Goal: Information Seeking & Learning: Learn about a topic

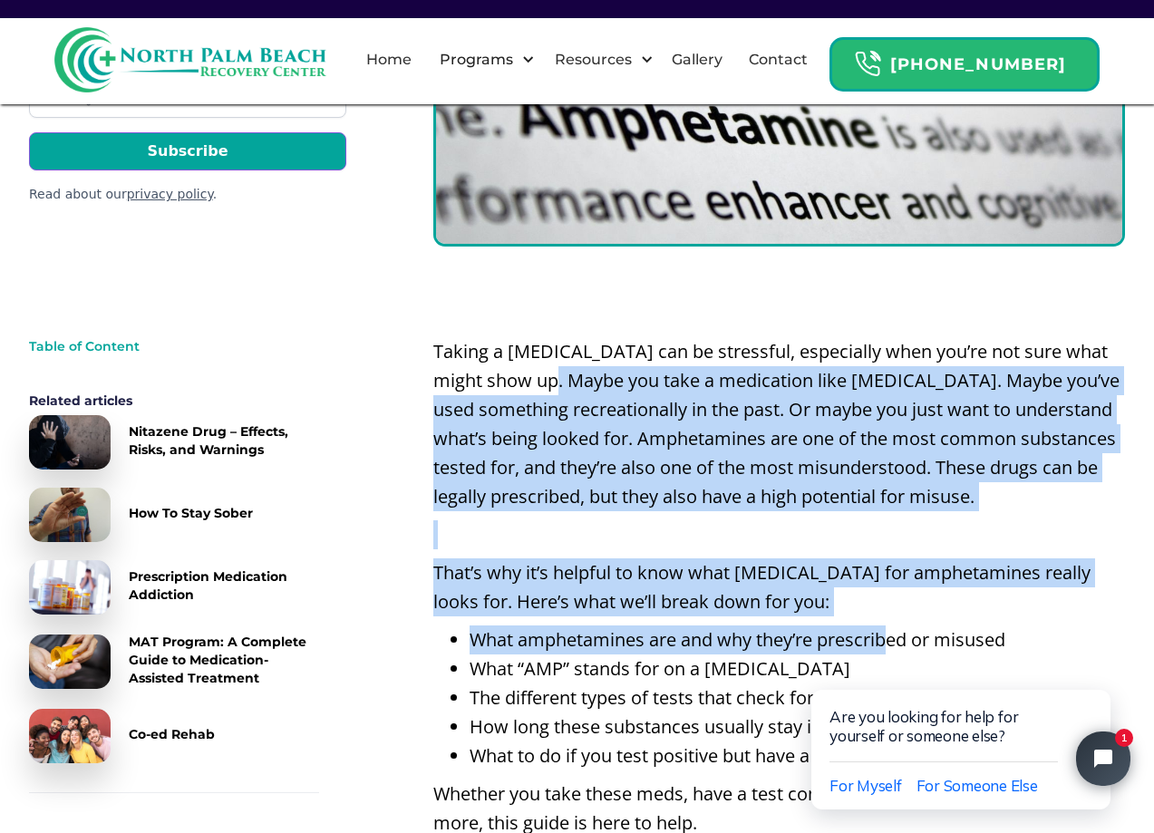
drag, startPoint x: 552, startPoint y: 391, endPoint x: 894, endPoint y: 620, distance: 411.5
drag, startPoint x: 894, startPoint y: 620, endPoint x: 790, endPoint y: 637, distance: 104.7
click at [790, 637] on li "What amphetamines are and why they’re prescribed or misused" at bounding box center [796, 639] width 655 height 29
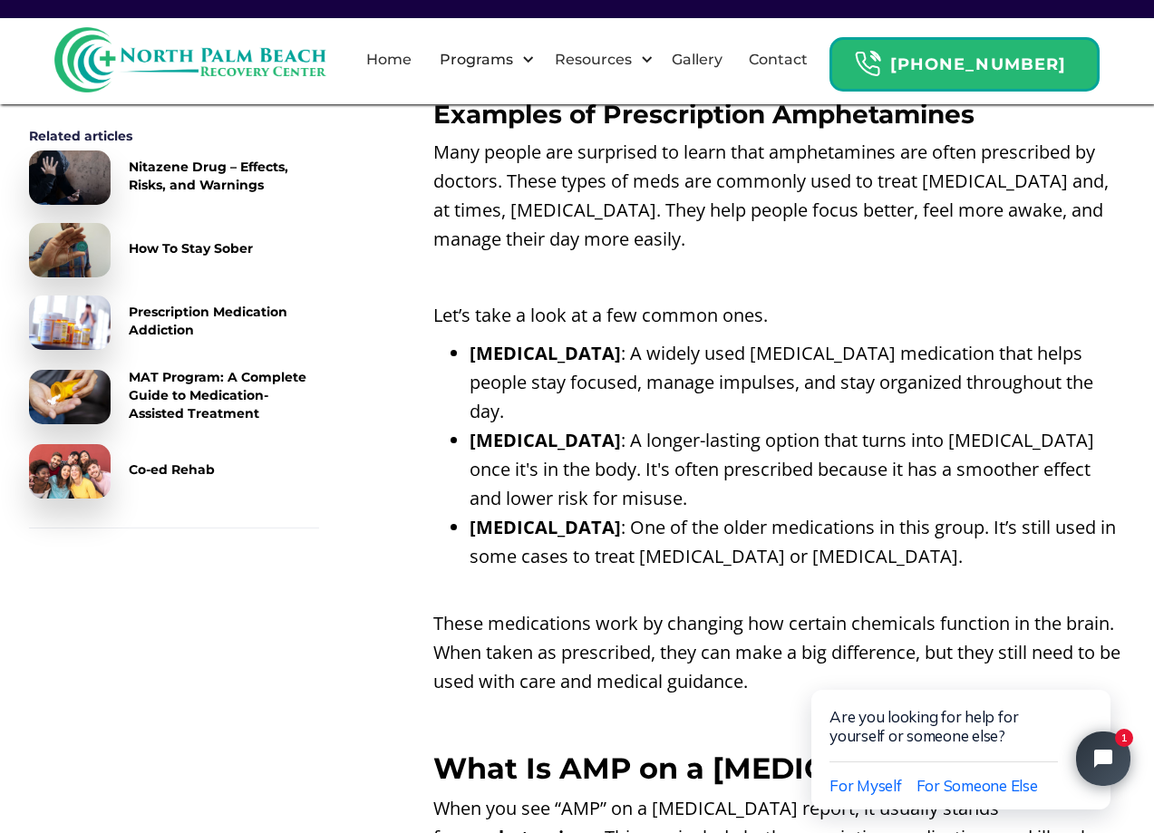
scroll to position [1812, 0]
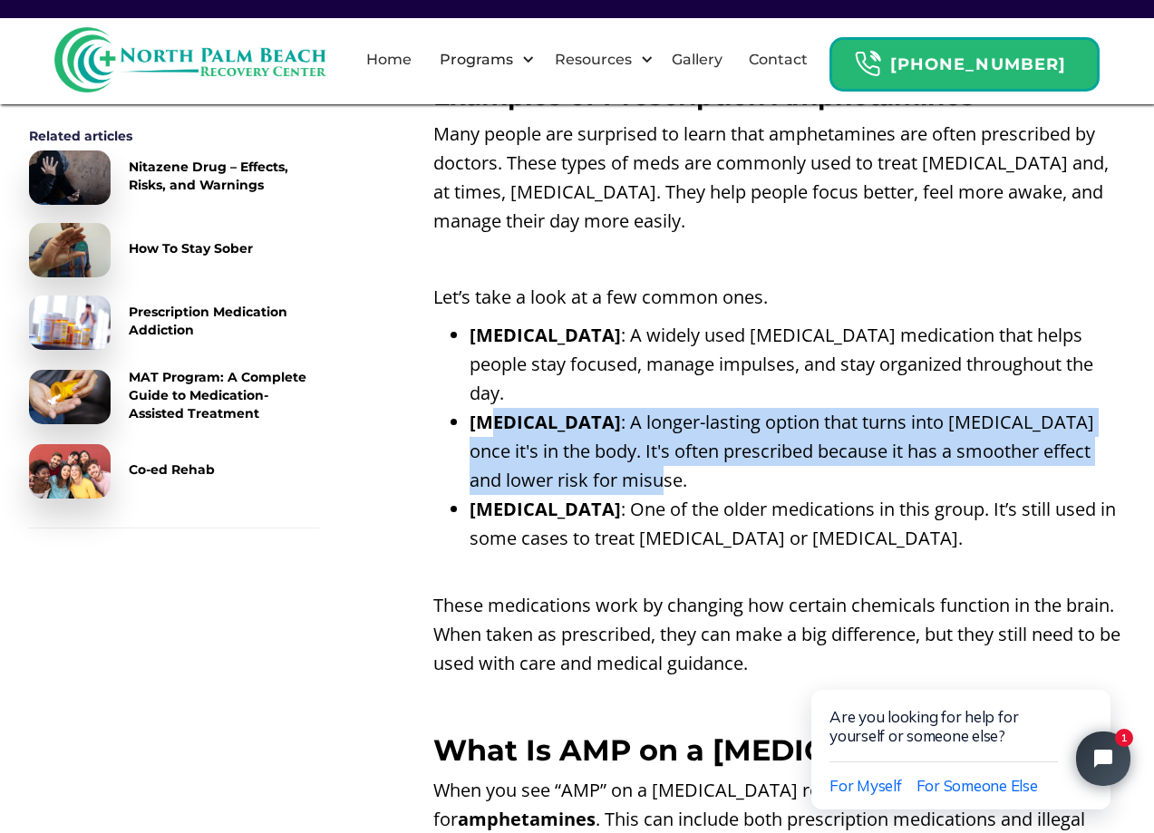
drag, startPoint x: 603, startPoint y: 391, endPoint x: 1097, endPoint y: 437, distance: 496.0
click at [1097, 437] on li "[MEDICAL_DATA] : A longer-lasting option that turns into [MEDICAL_DATA] once it…" at bounding box center [796, 451] width 655 height 87
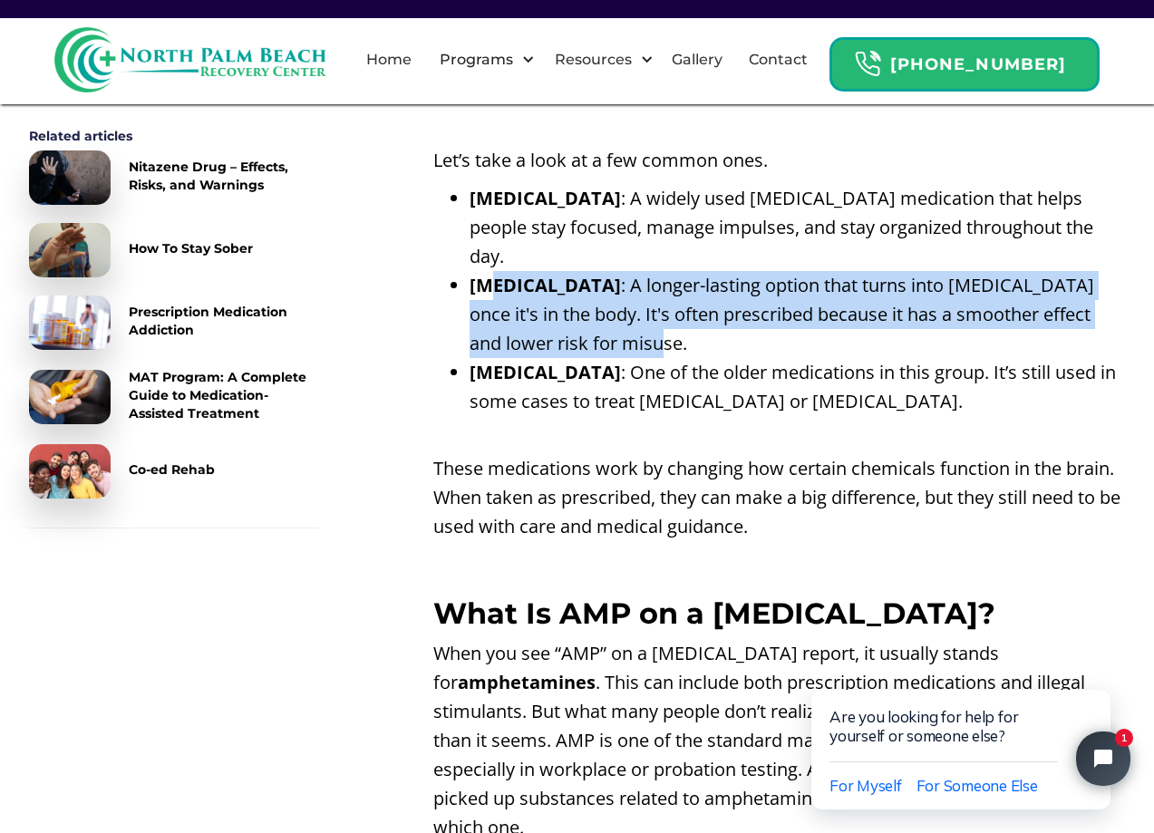
scroll to position [1994, 0]
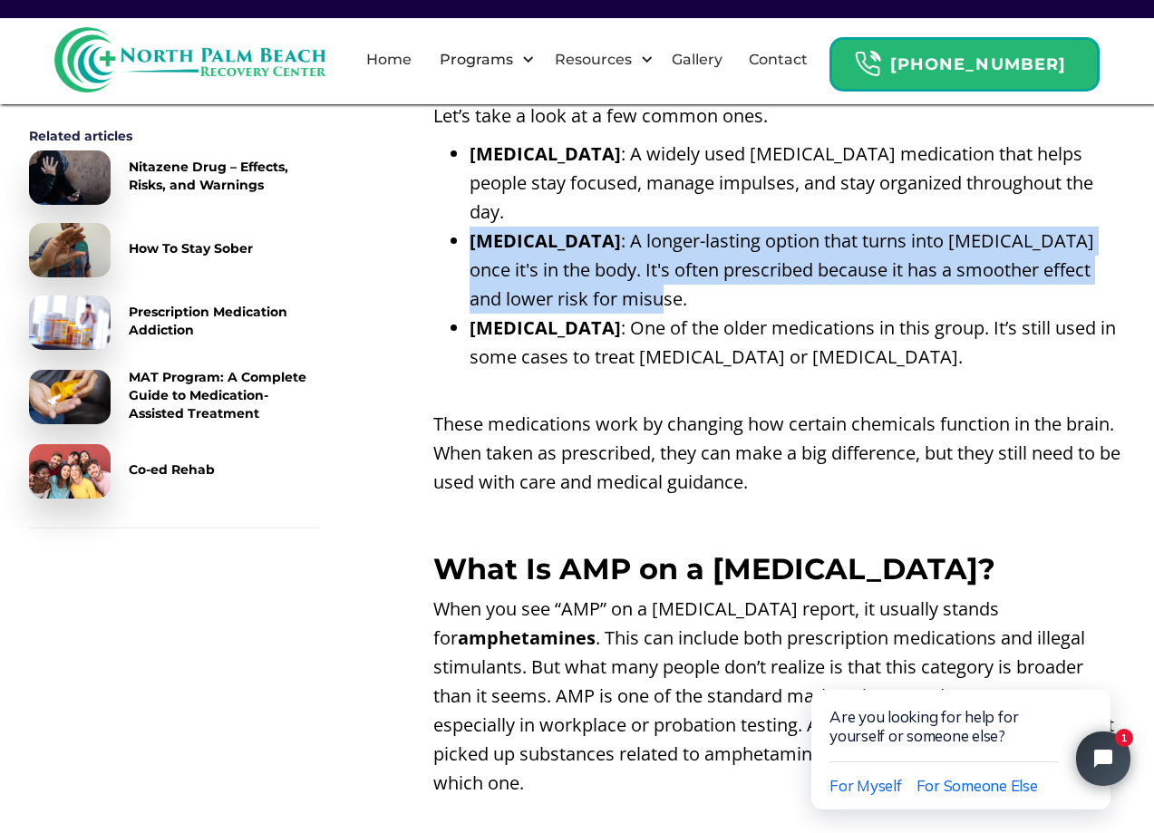
drag, startPoint x: 461, startPoint y: 210, endPoint x: 767, endPoint y: 264, distance: 310.0
click at [767, 264] on ul "[MEDICAL_DATA] : A widely used [MEDICAL_DATA] medication that helps people stay…" at bounding box center [778, 270] width 691 height 261
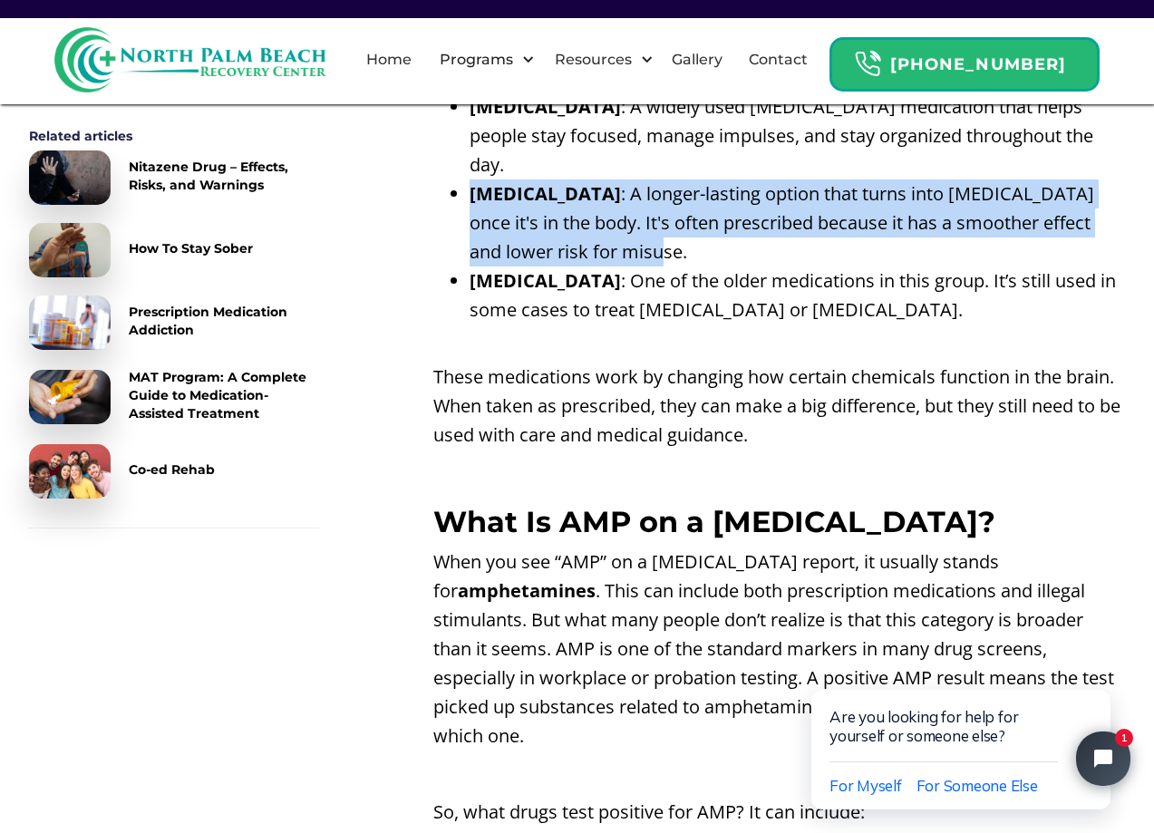
scroll to position [2084, 0]
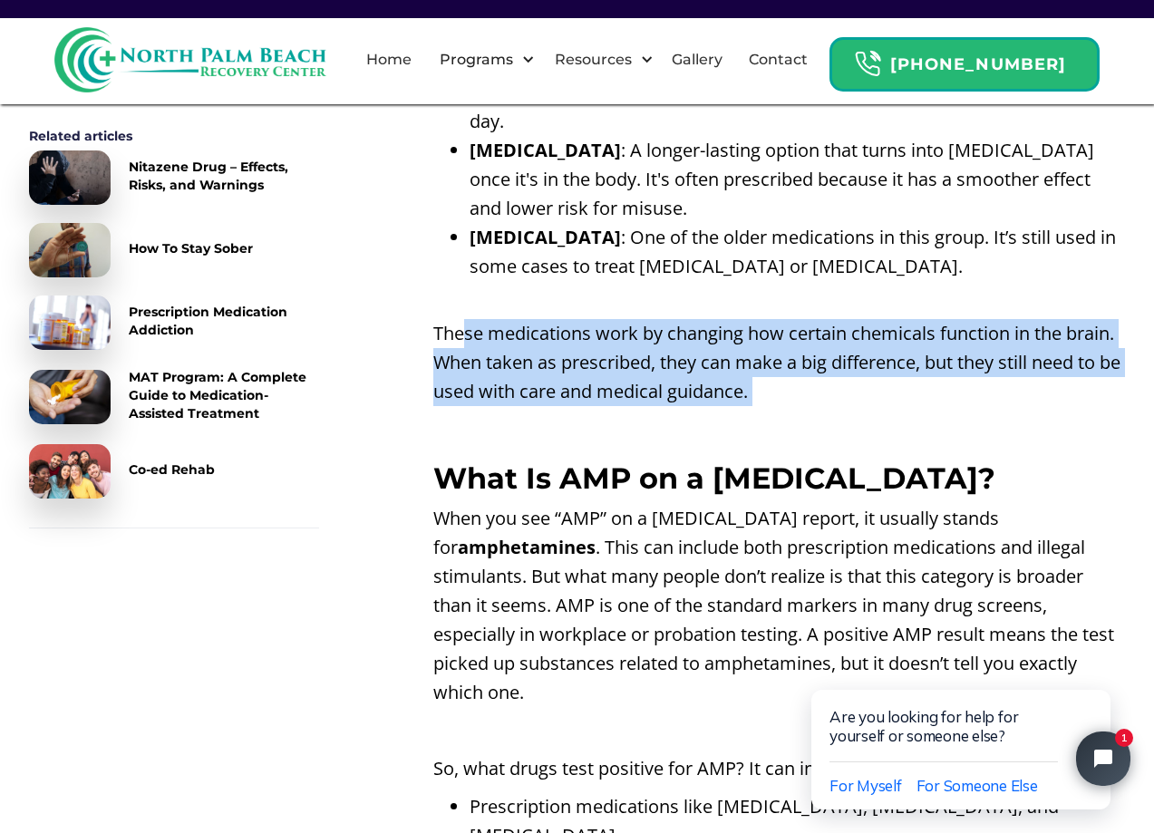
drag, startPoint x: 463, startPoint y: 294, endPoint x: 1094, endPoint y: 381, distance: 636.7
click at [821, 415] on p "‍" at bounding box center [778, 429] width 691 height 29
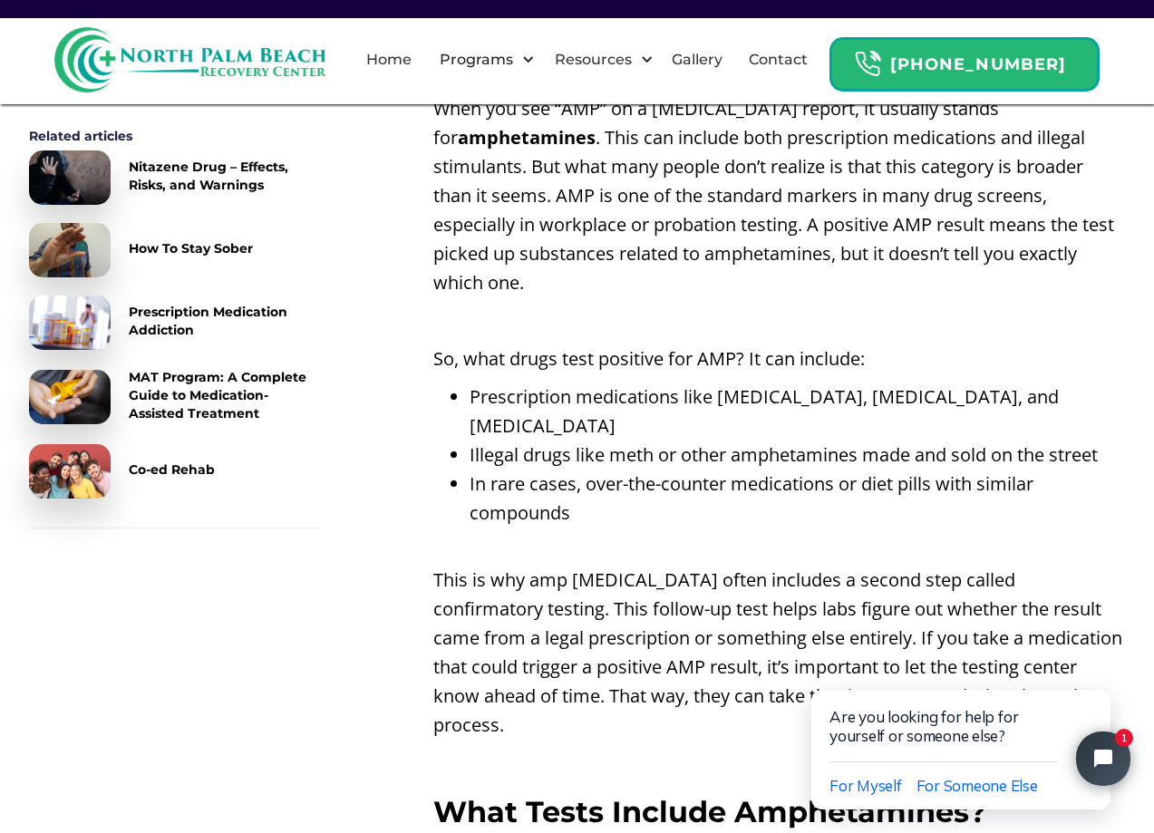
scroll to position [2537, 0]
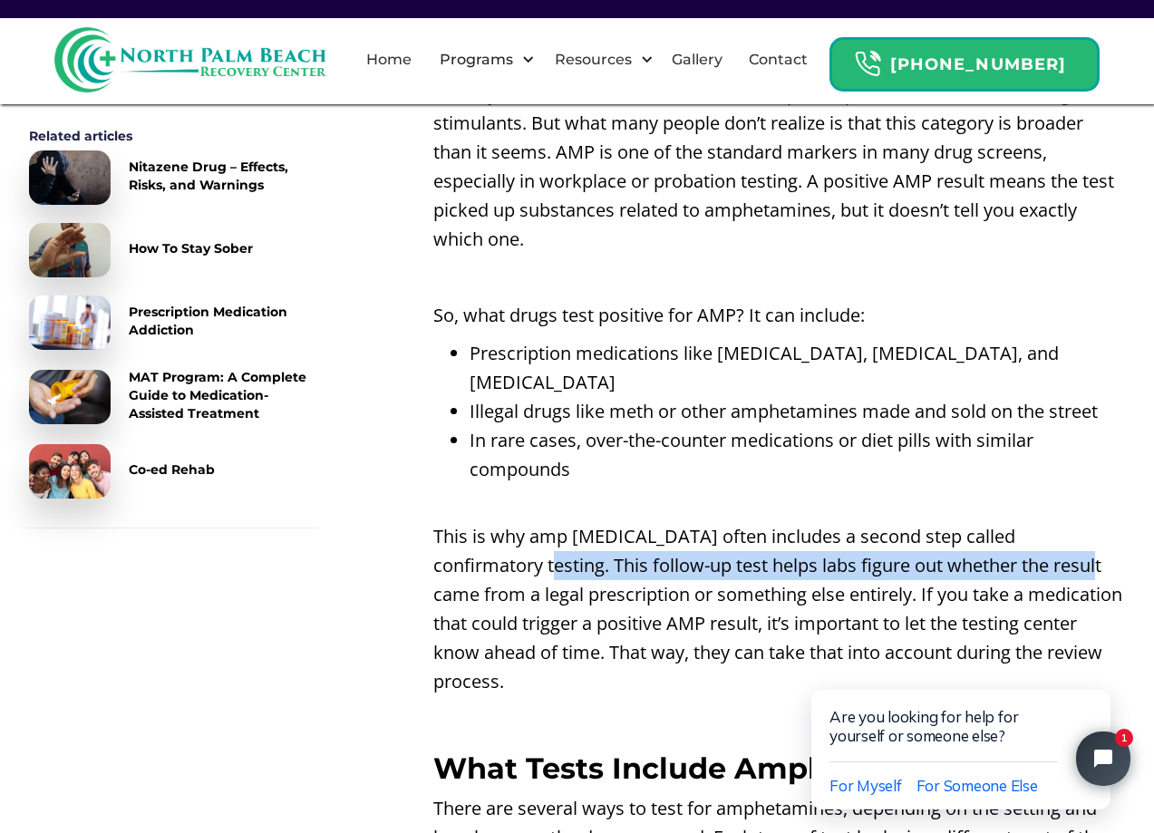
drag, startPoint x: 459, startPoint y: 469, endPoint x: 1001, endPoint y: 481, distance: 543.0
click at [1001, 522] on p "This is why amp [MEDICAL_DATA] often includes a second step called confirmatory…" at bounding box center [778, 609] width 691 height 174
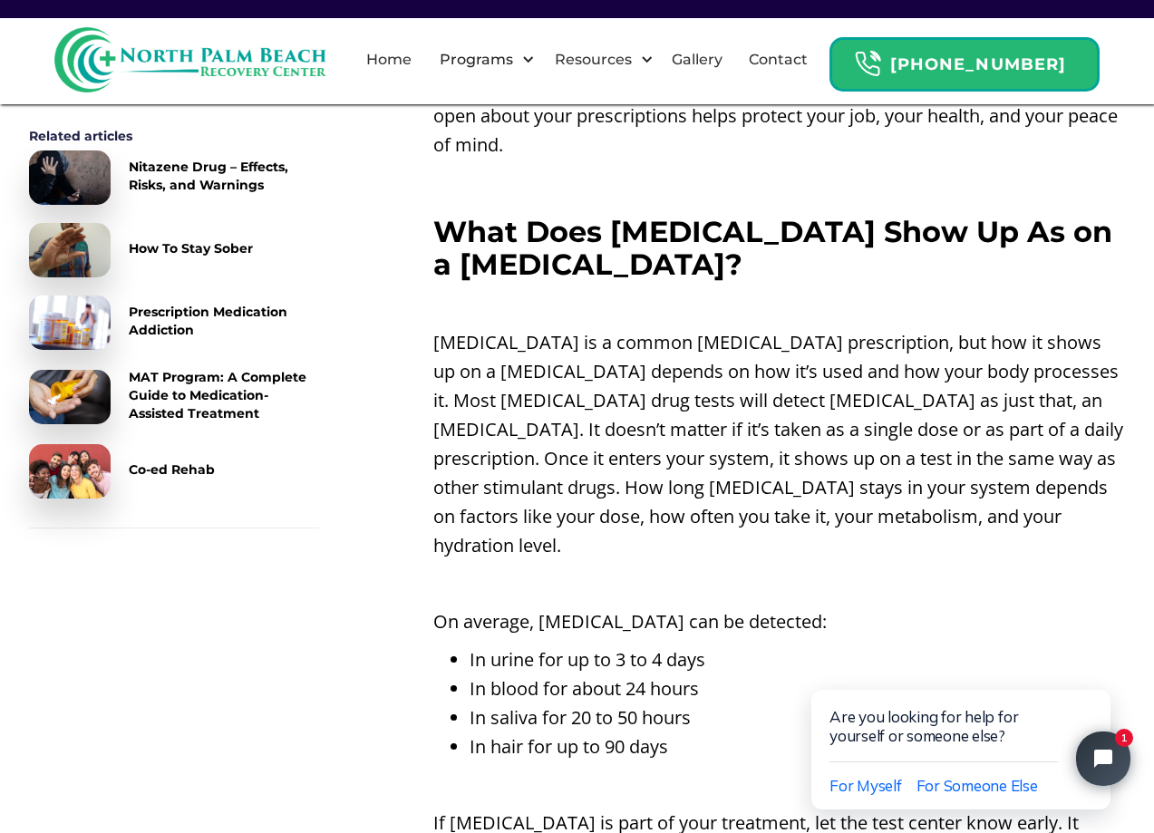
scroll to position [4803, 0]
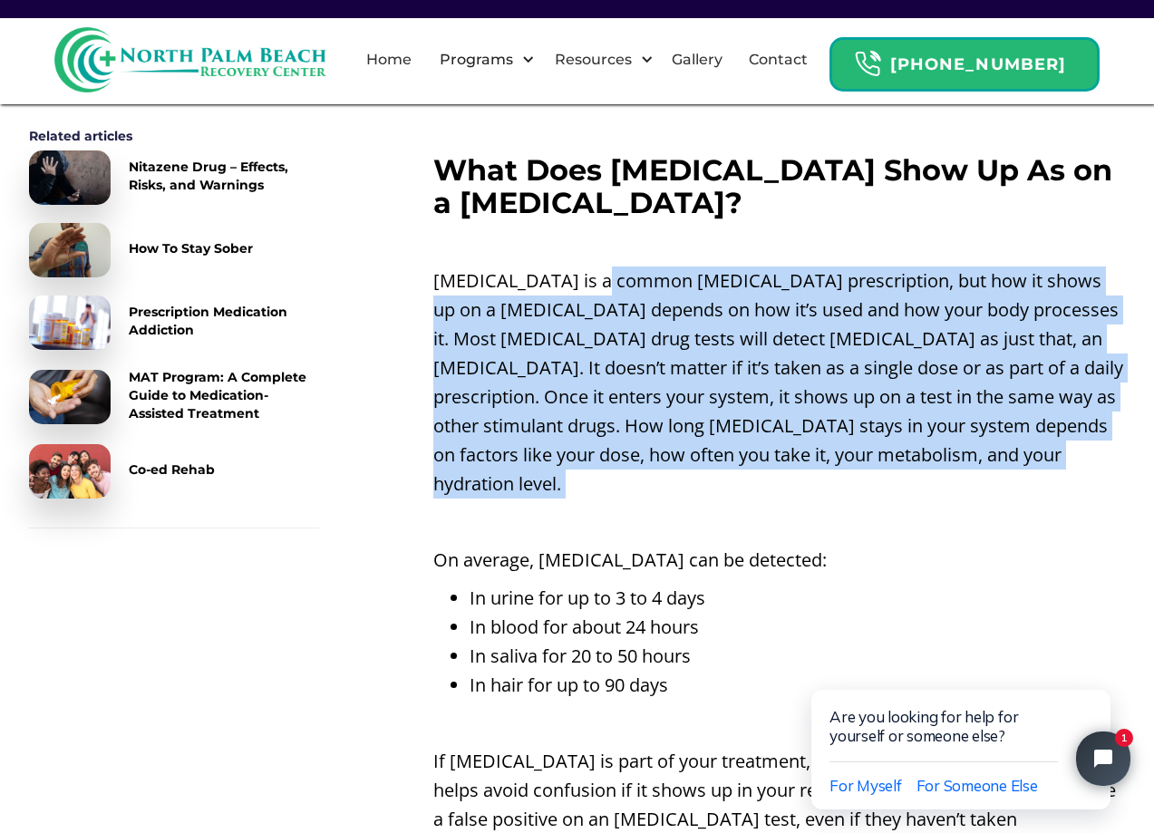
drag, startPoint x: 742, startPoint y: 220, endPoint x: 1021, endPoint y: 393, distance: 328.4
drag, startPoint x: 1021, startPoint y: 393, endPoint x: 718, endPoint y: 275, distance: 325.6
click at [718, 275] on p "[MEDICAL_DATA] is a common [MEDICAL_DATA] prescription, but how it shows up on …" at bounding box center [778, 382] width 691 height 232
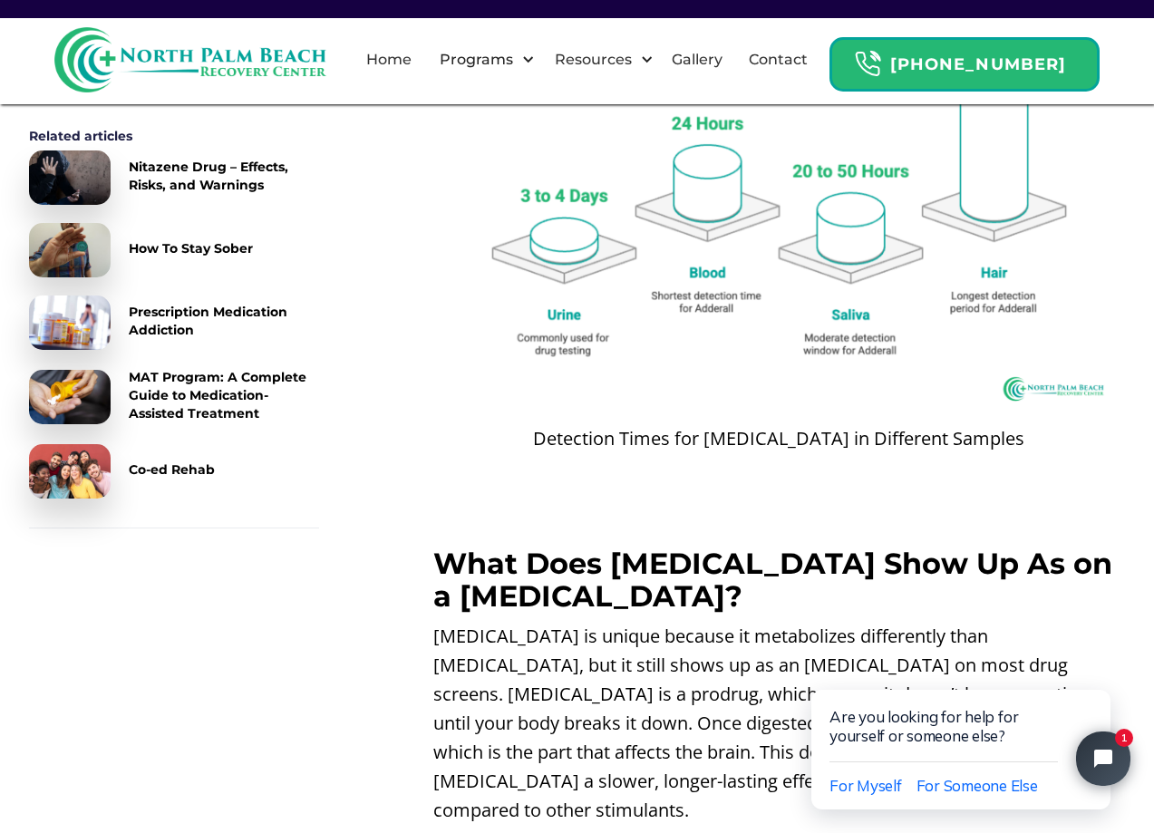
scroll to position [5981, 0]
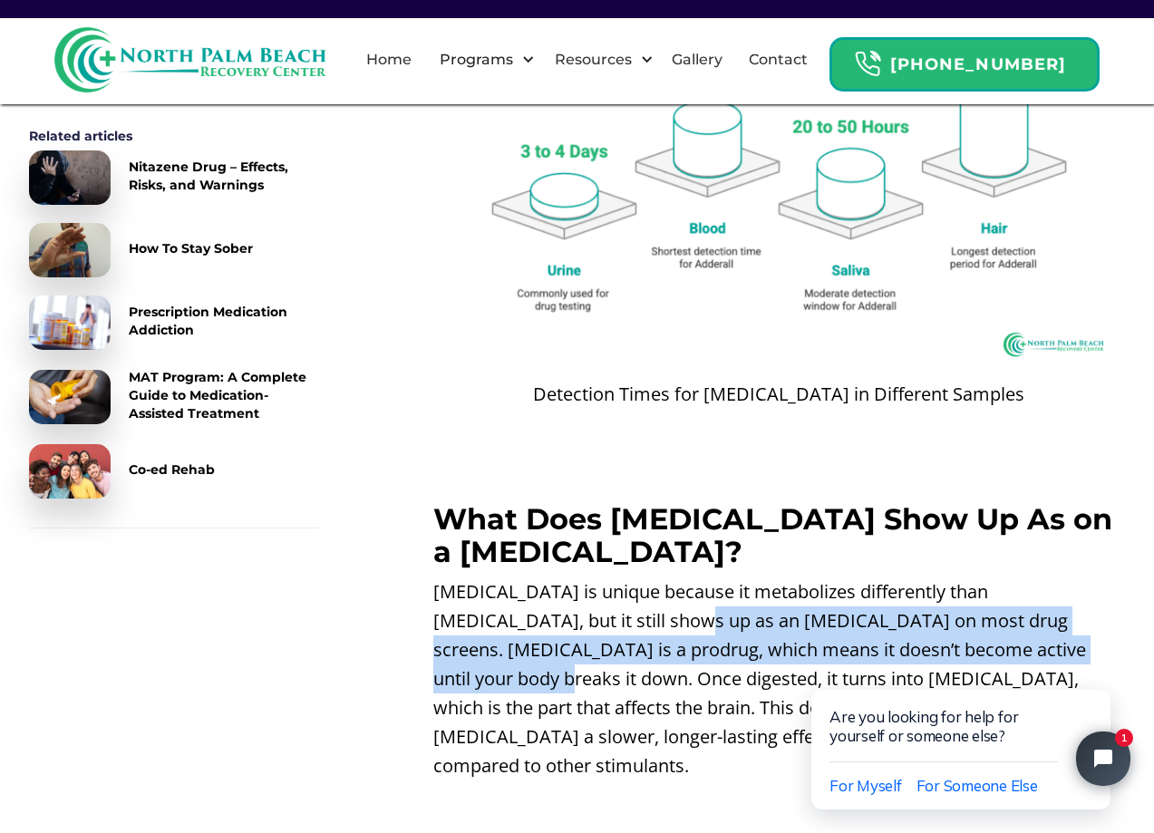
drag, startPoint x: 590, startPoint y: 491, endPoint x: 1046, endPoint y: 531, distance: 457.6
click at [1046, 577] on p "[MEDICAL_DATA] is unique because it metabolizes differently than [MEDICAL_DATA]…" at bounding box center [778, 678] width 691 height 203
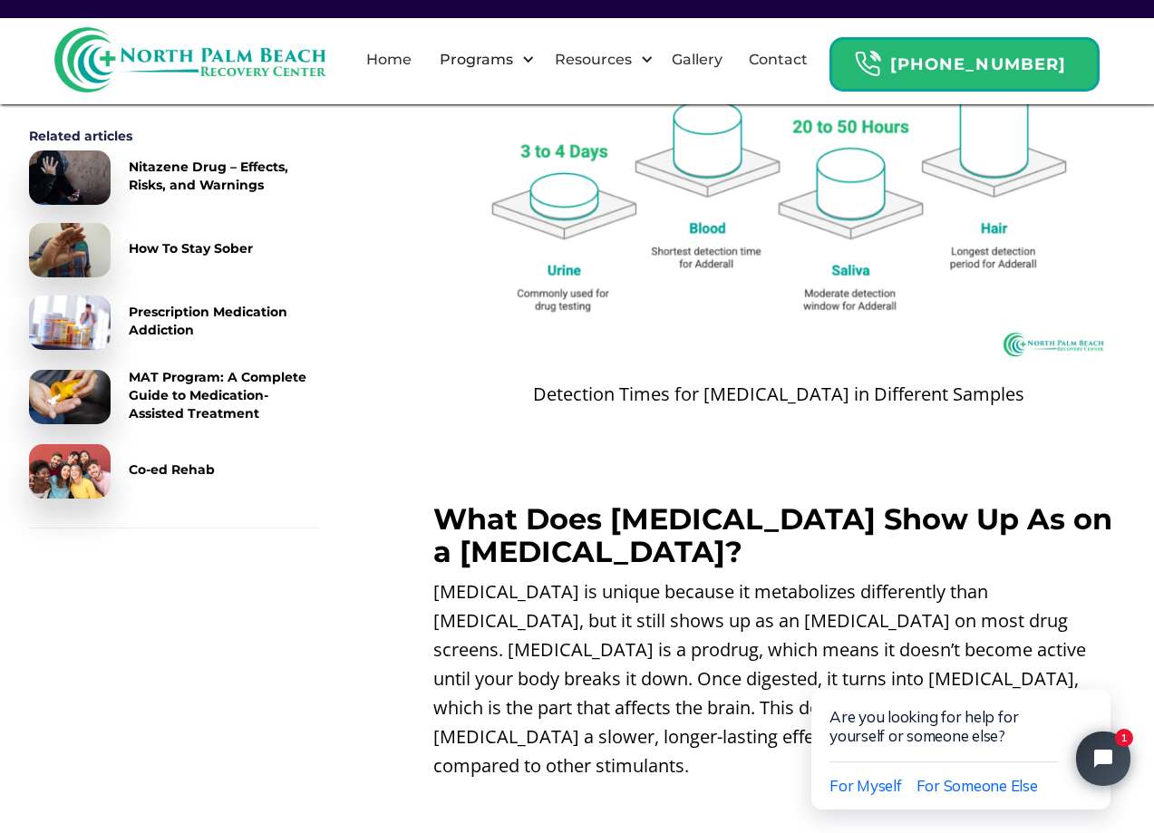
drag, startPoint x: 1046, startPoint y: 531, endPoint x: 940, endPoint y: 487, distance: 115.0
click at [940, 577] on p "[MEDICAL_DATA] is unique because it metabolizes differently than [MEDICAL_DATA]…" at bounding box center [778, 678] width 691 height 203
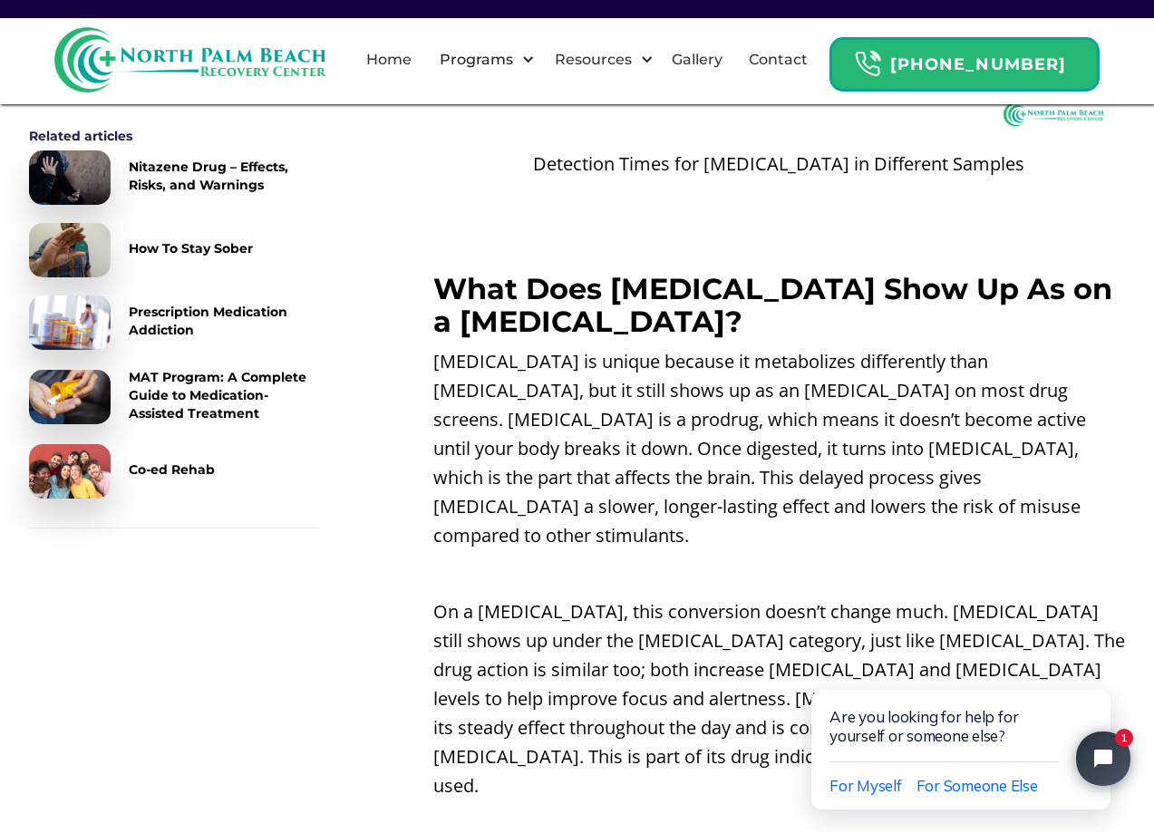
scroll to position [6253, 0]
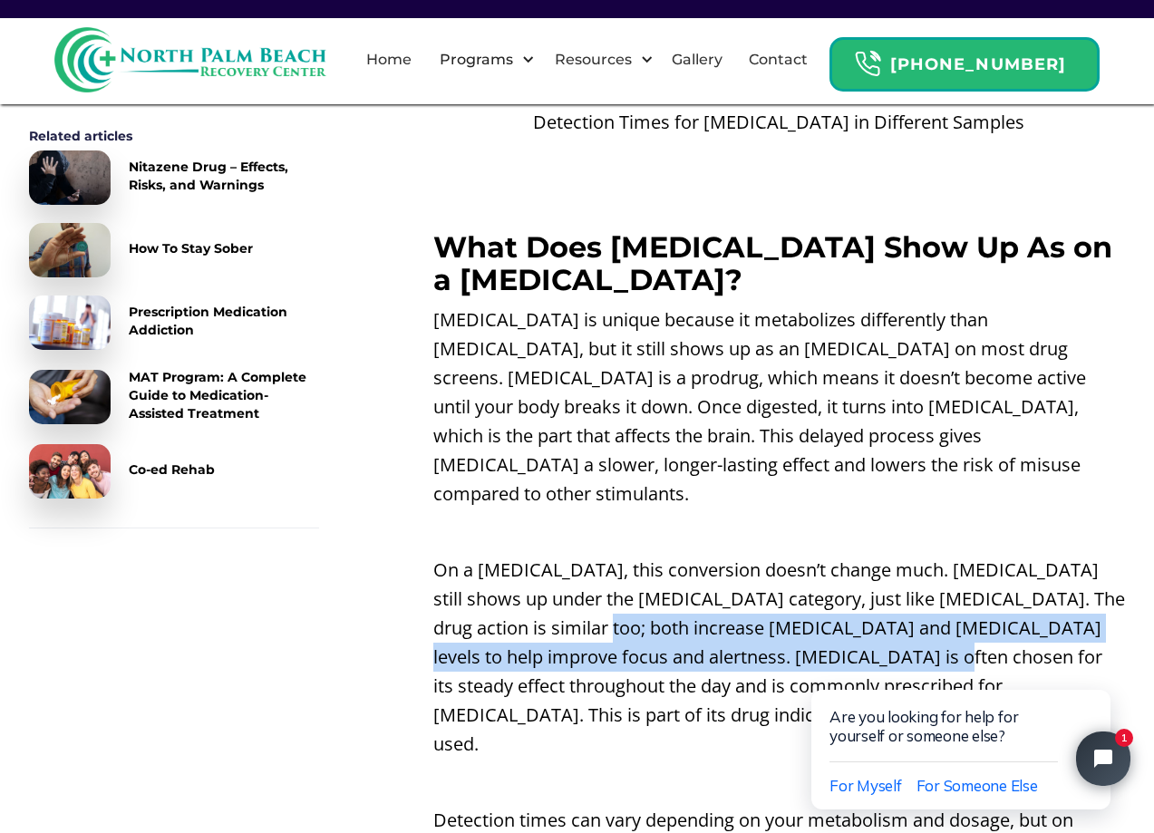
drag, startPoint x: 551, startPoint y: 479, endPoint x: 880, endPoint y: 517, distance: 331.2
click at [880, 556] on p "On a [MEDICAL_DATA], this conversion doesn’t change much. [MEDICAL_DATA] still …" at bounding box center [778, 657] width 691 height 203
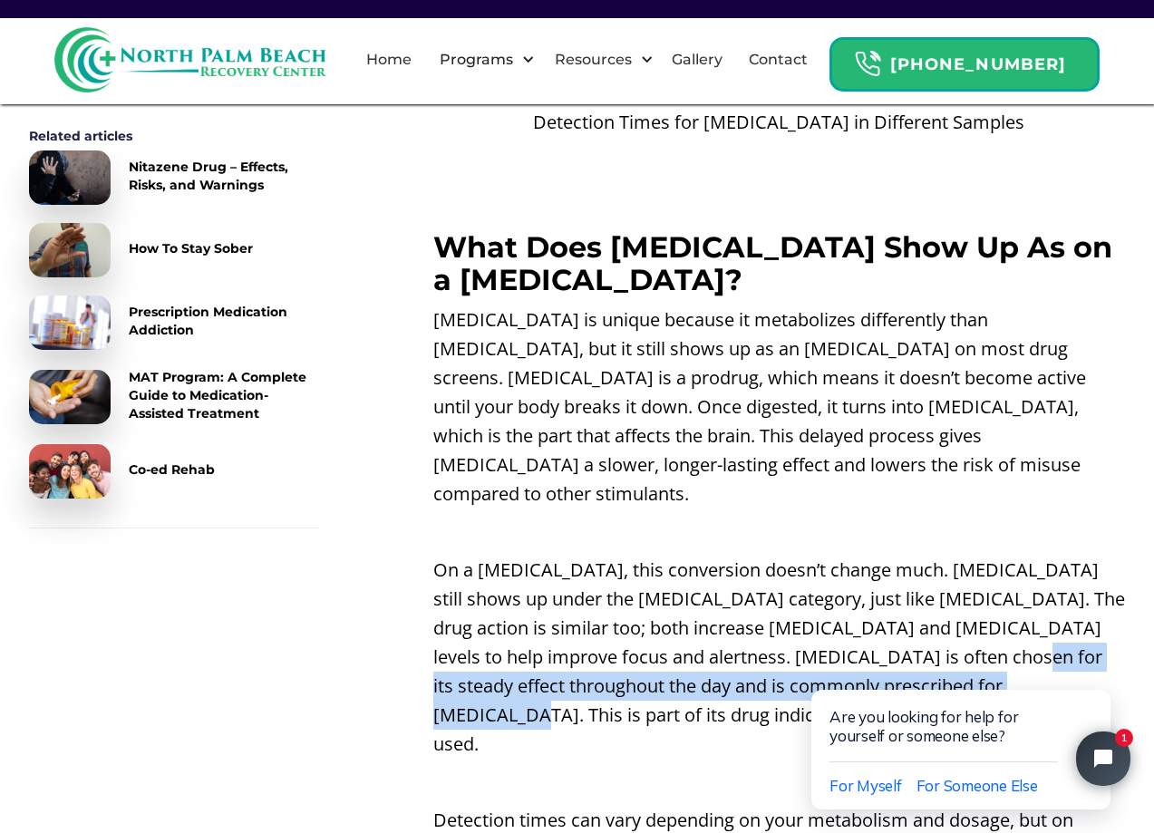
drag, startPoint x: 880, startPoint y: 517, endPoint x: 996, endPoint y: 532, distance: 116.9
click at [996, 556] on p "On a [MEDICAL_DATA], this conversion doesn’t change much. [MEDICAL_DATA] still …" at bounding box center [778, 657] width 691 height 203
click at [731, 556] on p "On a [MEDICAL_DATA], this conversion doesn’t change much. [MEDICAL_DATA] still …" at bounding box center [778, 657] width 691 height 203
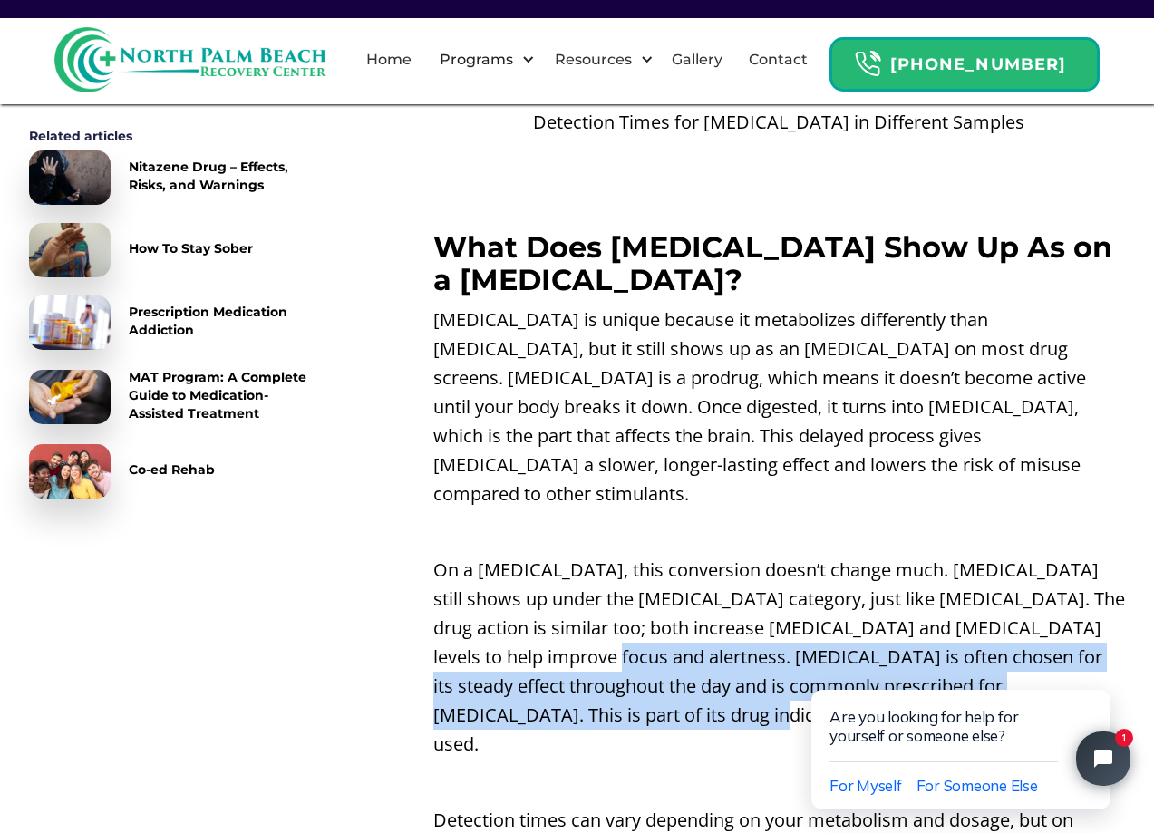
drag, startPoint x: 557, startPoint y: 512, endPoint x: 905, endPoint y: 561, distance: 351.4
click at [905, 561] on p "On a [MEDICAL_DATA], this conversion doesn’t change much. [MEDICAL_DATA] still …" at bounding box center [778, 657] width 691 height 203
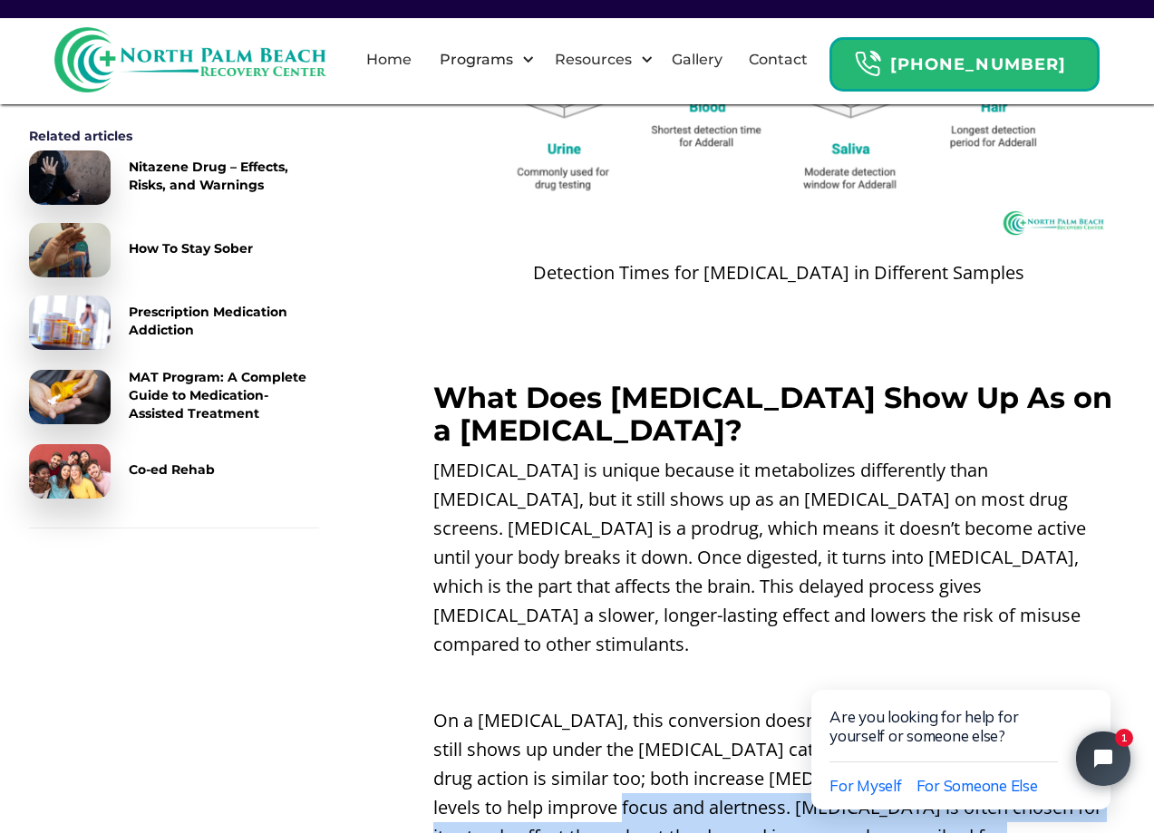
scroll to position [6072, 0]
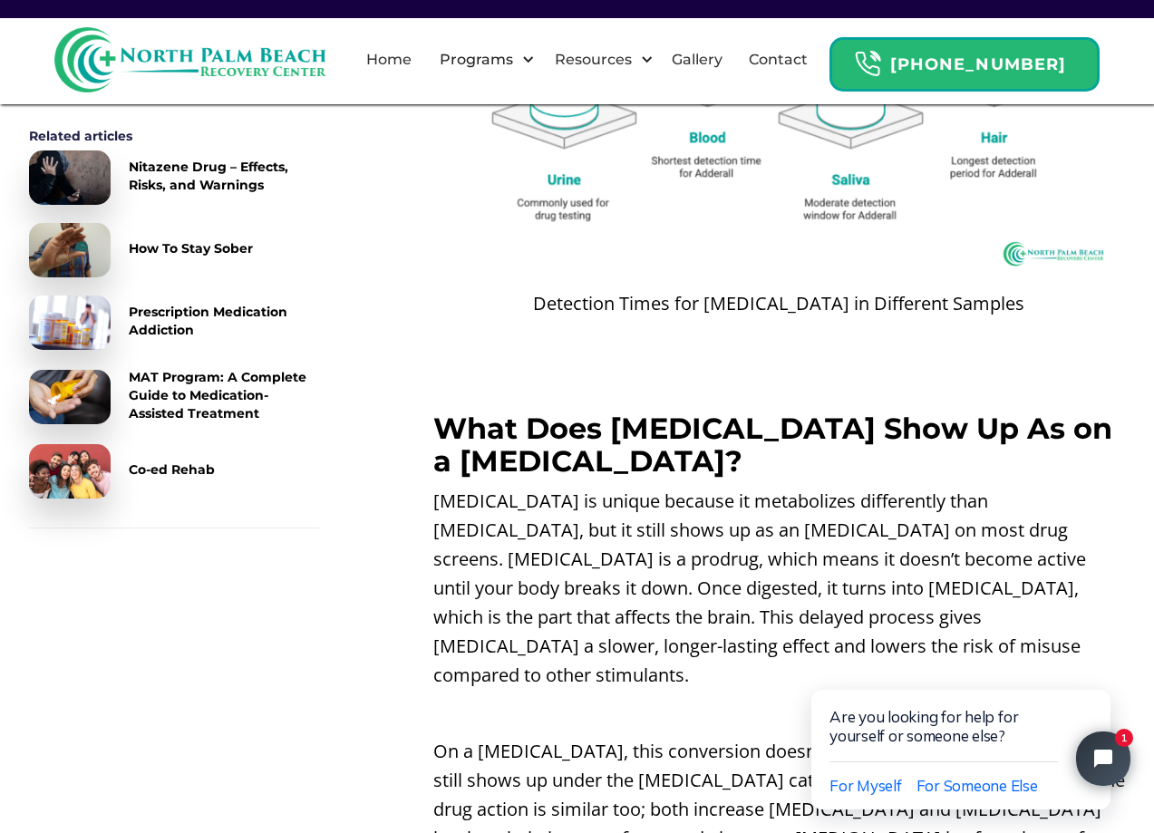
click at [904, 487] on p "[MEDICAL_DATA] is unique because it metabolizes differently than [MEDICAL_DATA]…" at bounding box center [778, 588] width 691 height 203
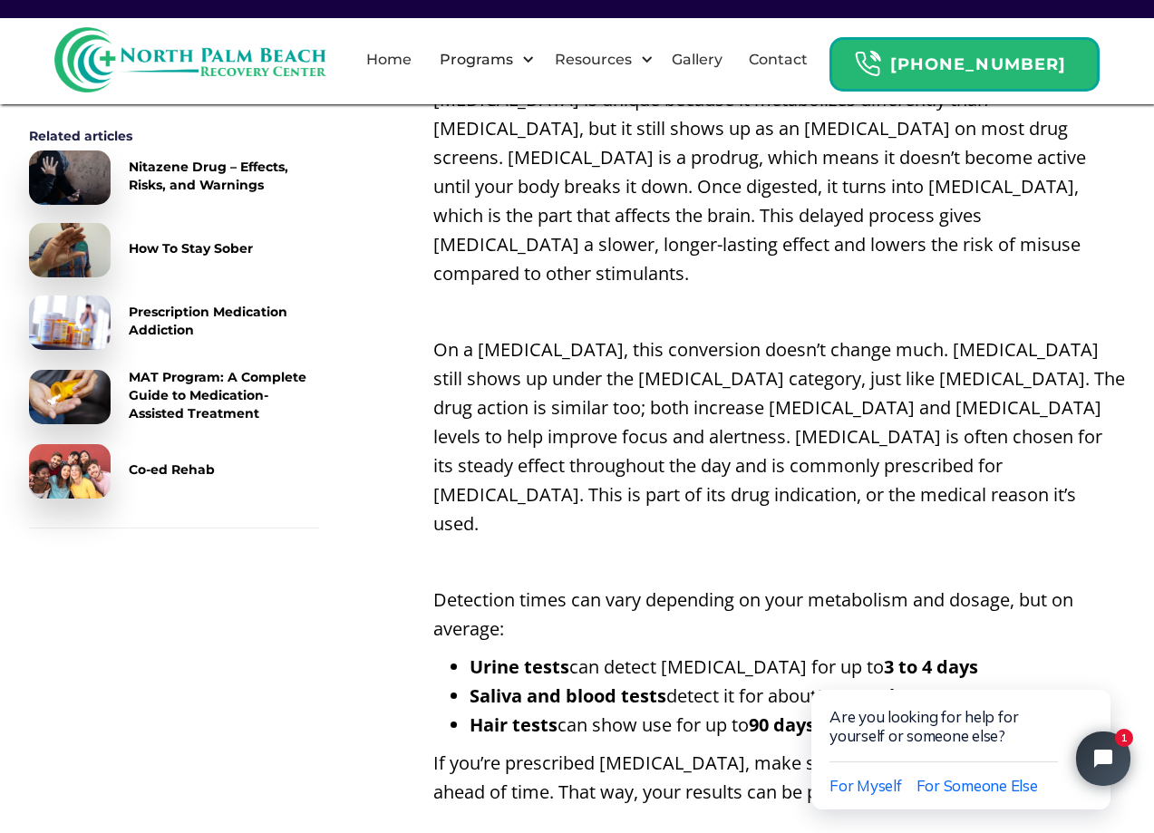
scroll to position [6525, 0]
